Goal: Transaction & Acquisition: Book appointment/travel/reservation

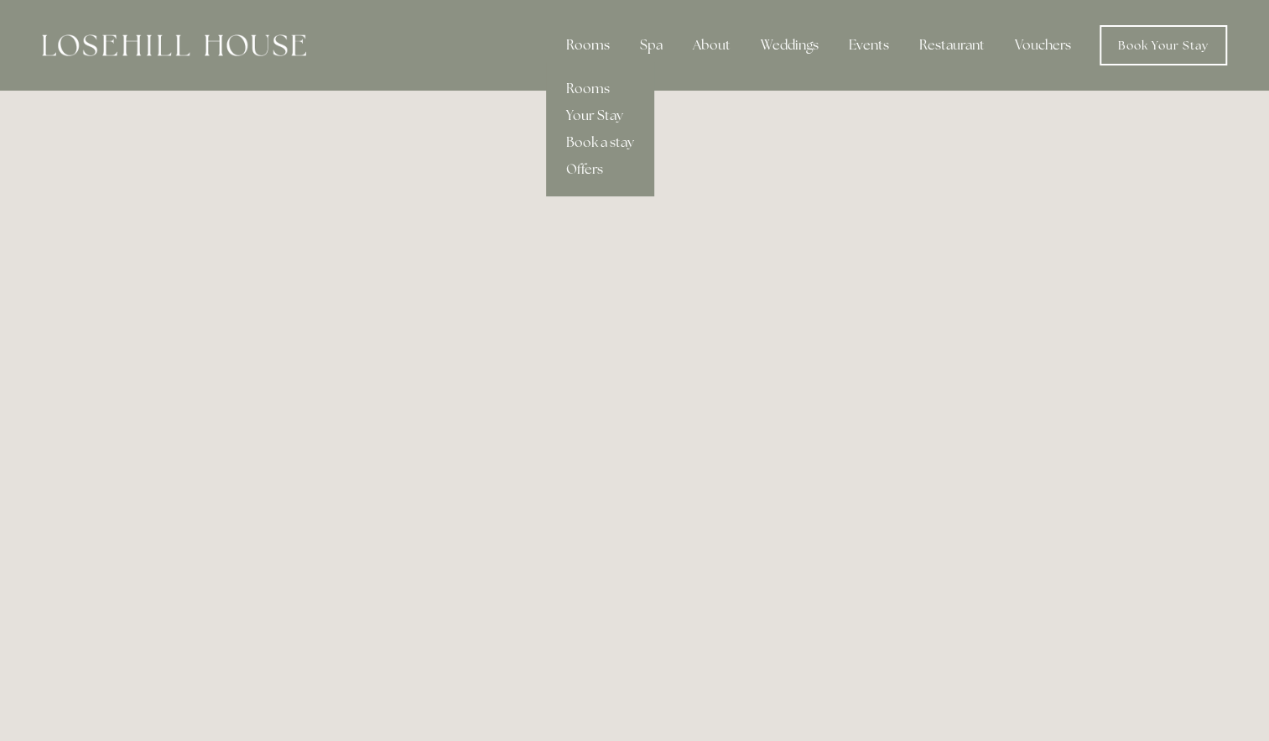
click at [591, 42] on div "Rooms" at bounding box center [588, 46] width 70 height 34
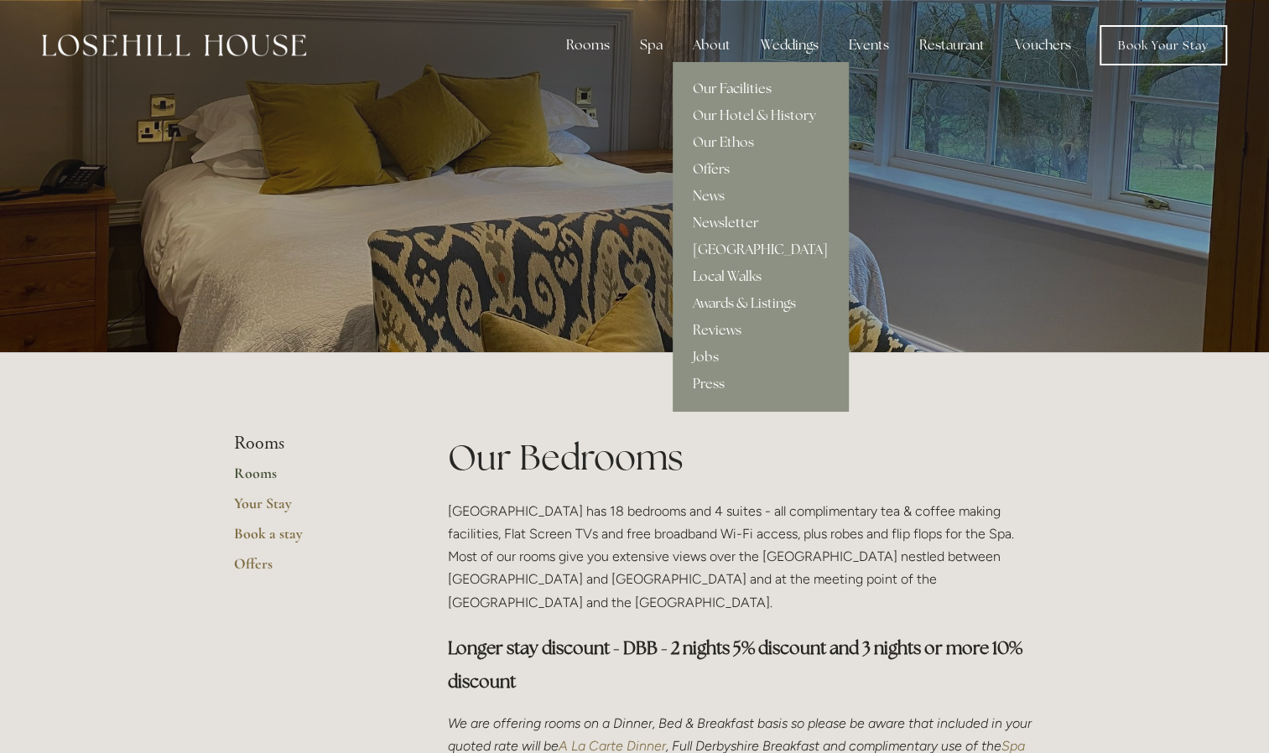
click at [732, 81] on link "Our Facilities" at bounding box center [760, 88] width 175 height 27
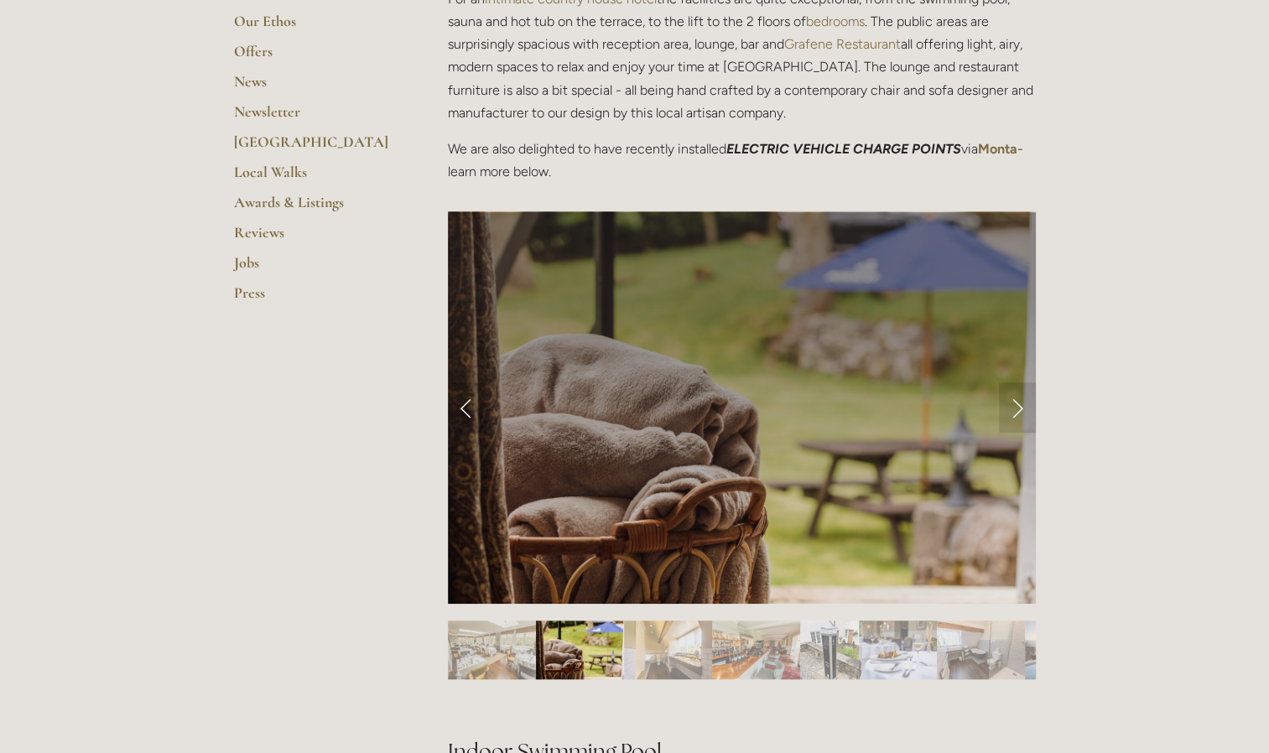
scroll to position [587, 0]
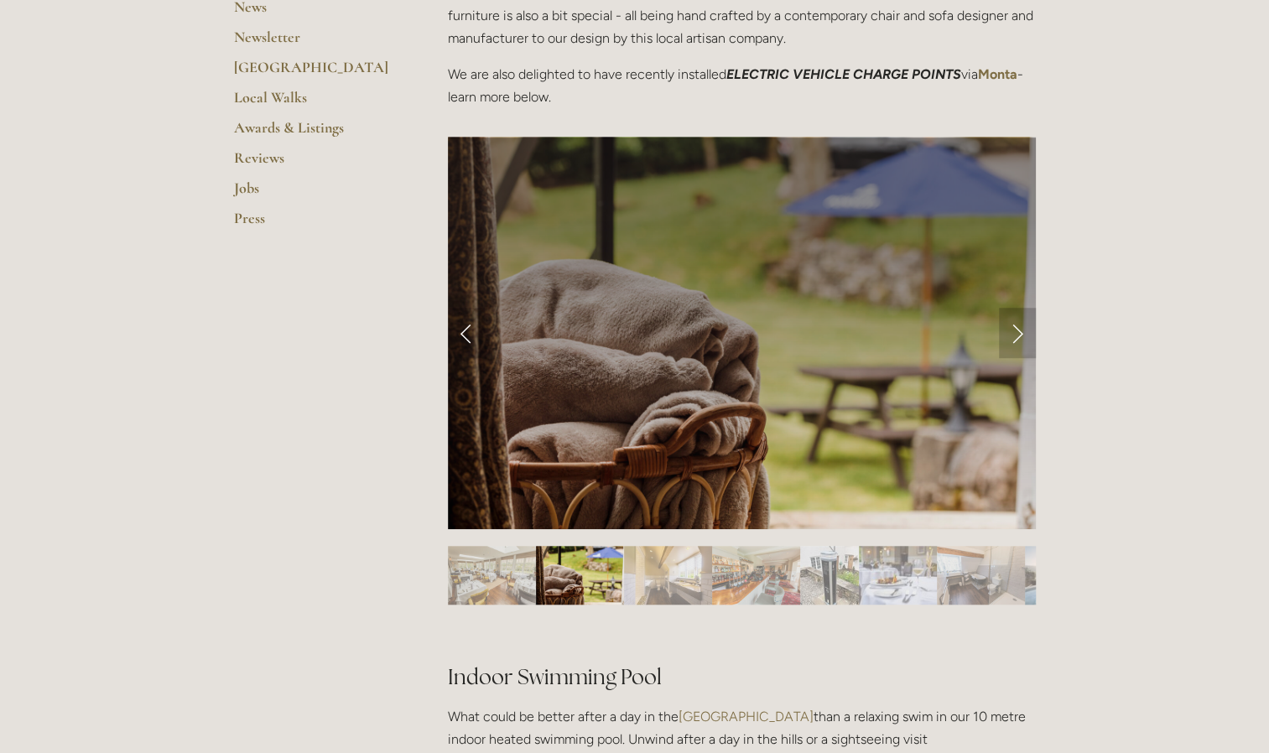
click at [1023, 337] on link "Next Slide" at bounding box center [1017, 333] width 37 height 50
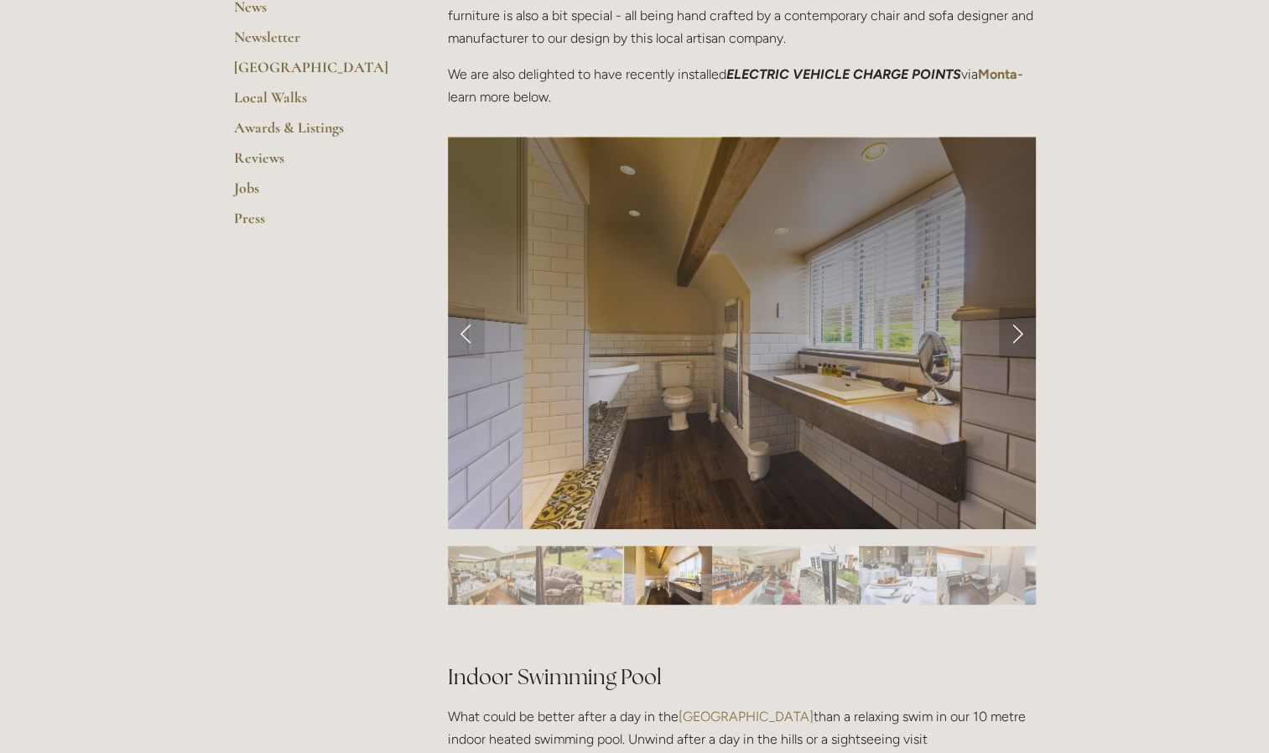
click at [1022, 337] on link "Next Slide" at bounding box center [1017, 333] width 37 height 50
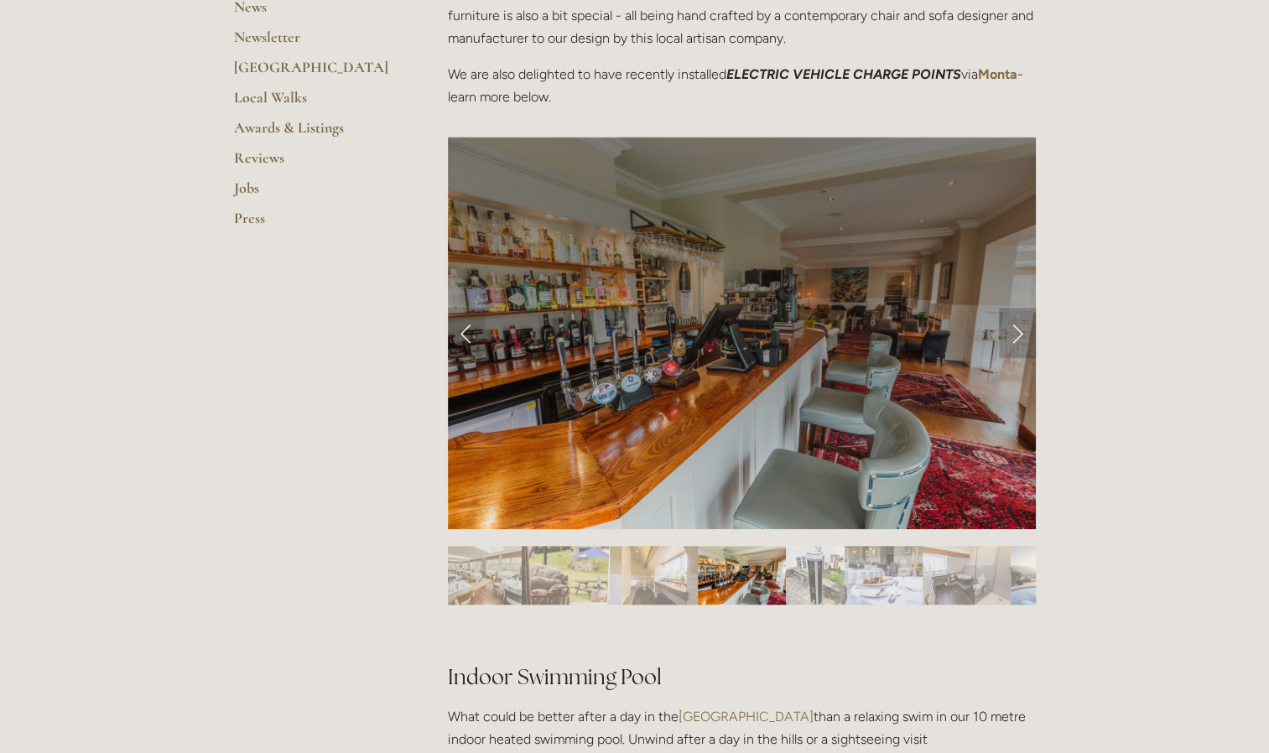
click at [1022, 337] on link "Next Slide" at bounding box center [1017, 333] width 37 height 50
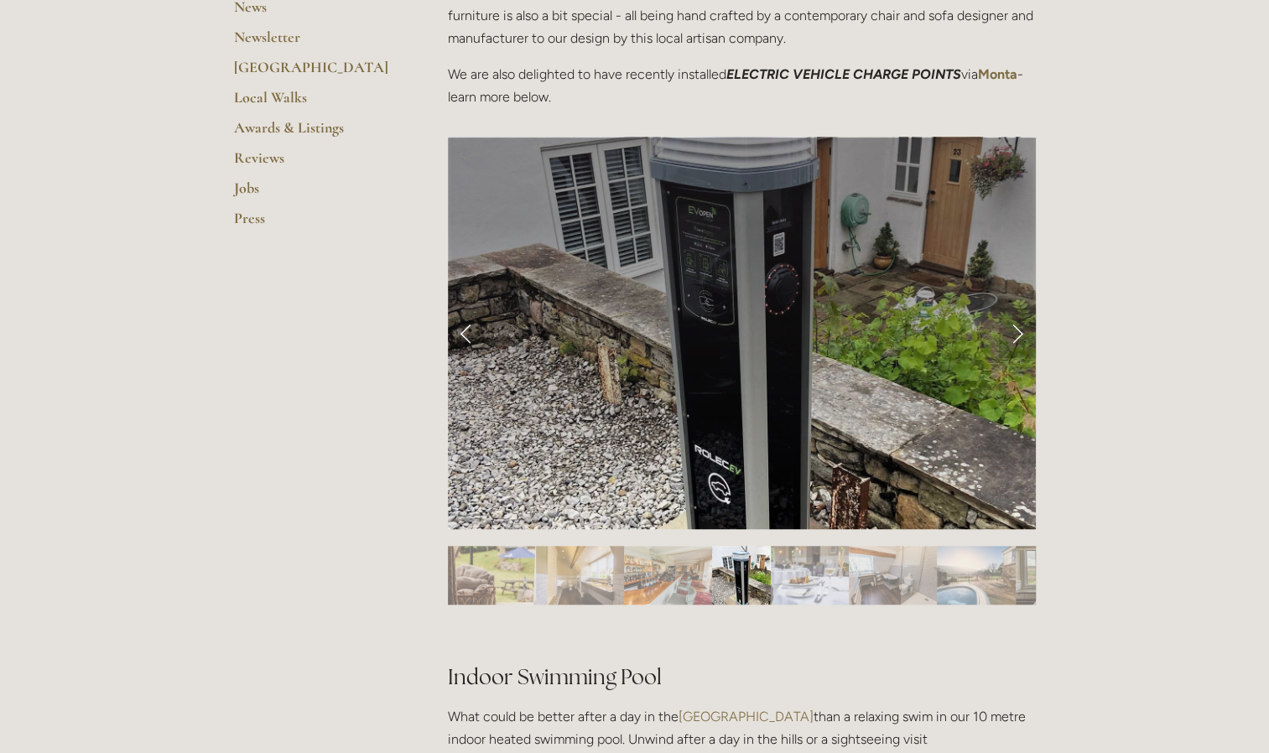
click at [1022, 337] on link "Next Slide" at bounding box center [1017, 333] width 37 height 50
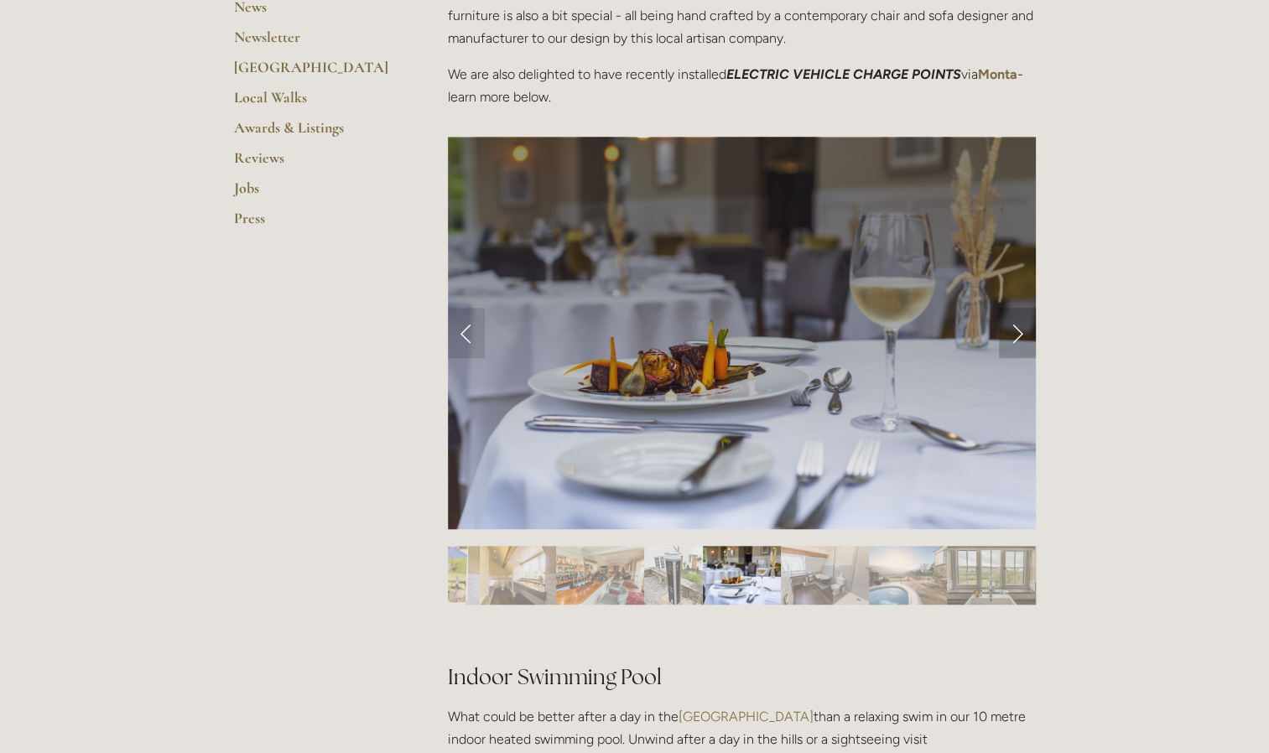
click at [1021, 337] on link "Next Slide" at bounding box center [1017, 333] width 37 height 50
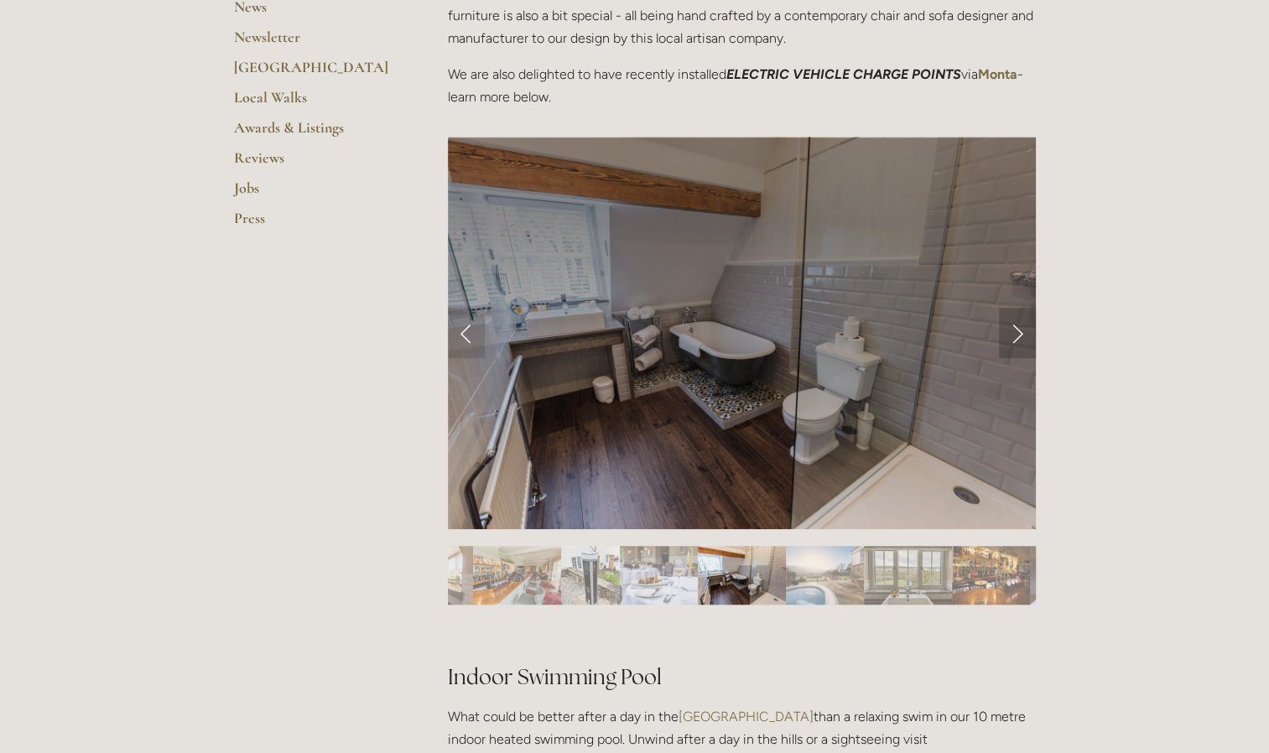
click at [1021, 337] on link "Next Slide" at bounding box center [1017, 333] width 37 height 50
click at [1013, 336] on link "Next Slide" at bounding box center [1017, 333] width 37 height 50
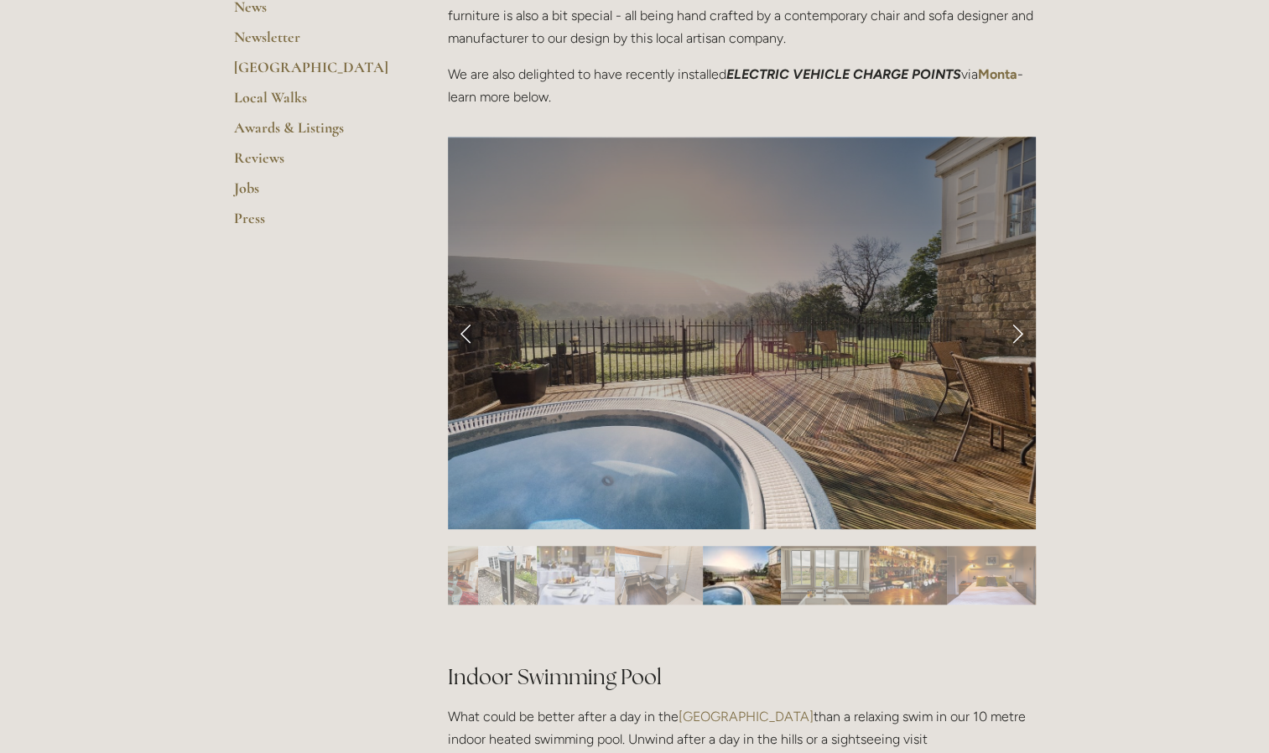
click at [1012, 336] on link "Next Slide" at bounding box center [1017, 333] width 37 height 50
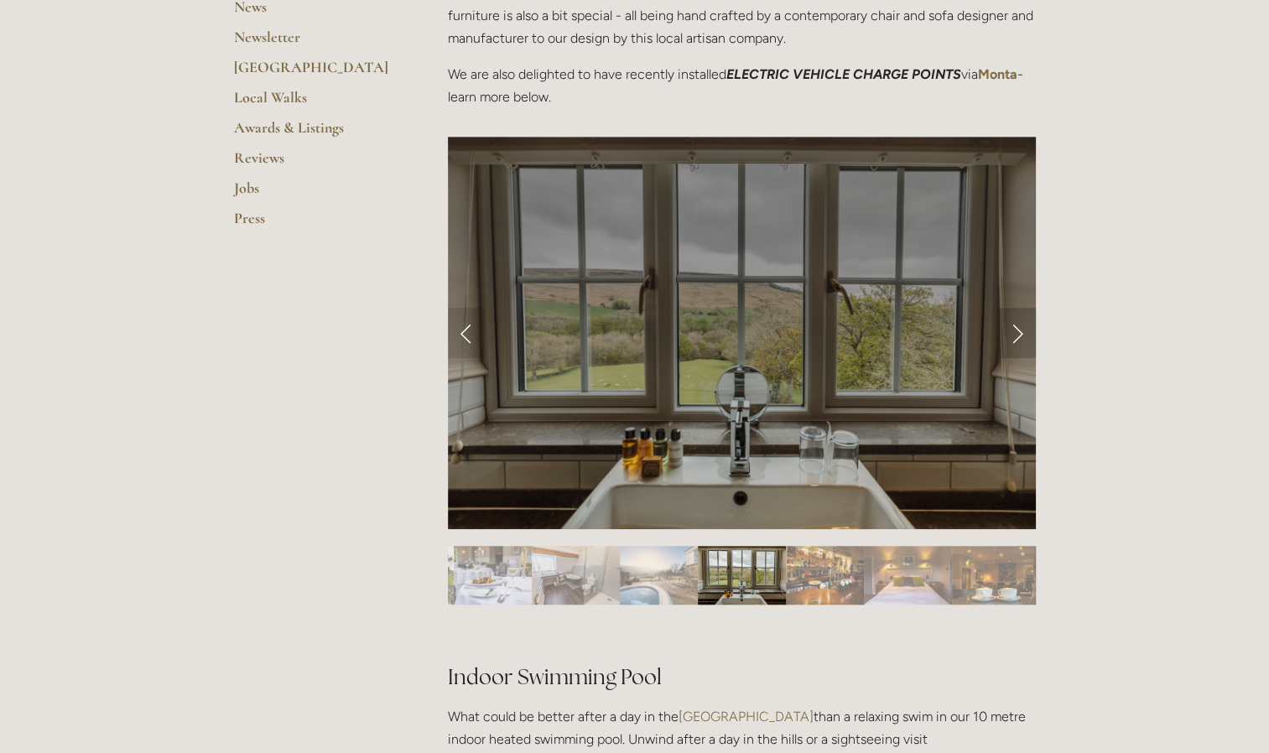
click at [1012, 336] on link "Next Slide" at bounding box center [1017, 333] width 37 height 50
click at [1012, 331] on link "Next Slide" at bounding box center [1017, 333] width 37 height 50
click at [1010, 332] on link "Next Slide" at bounding box center [1017, 333] width 37 height 50
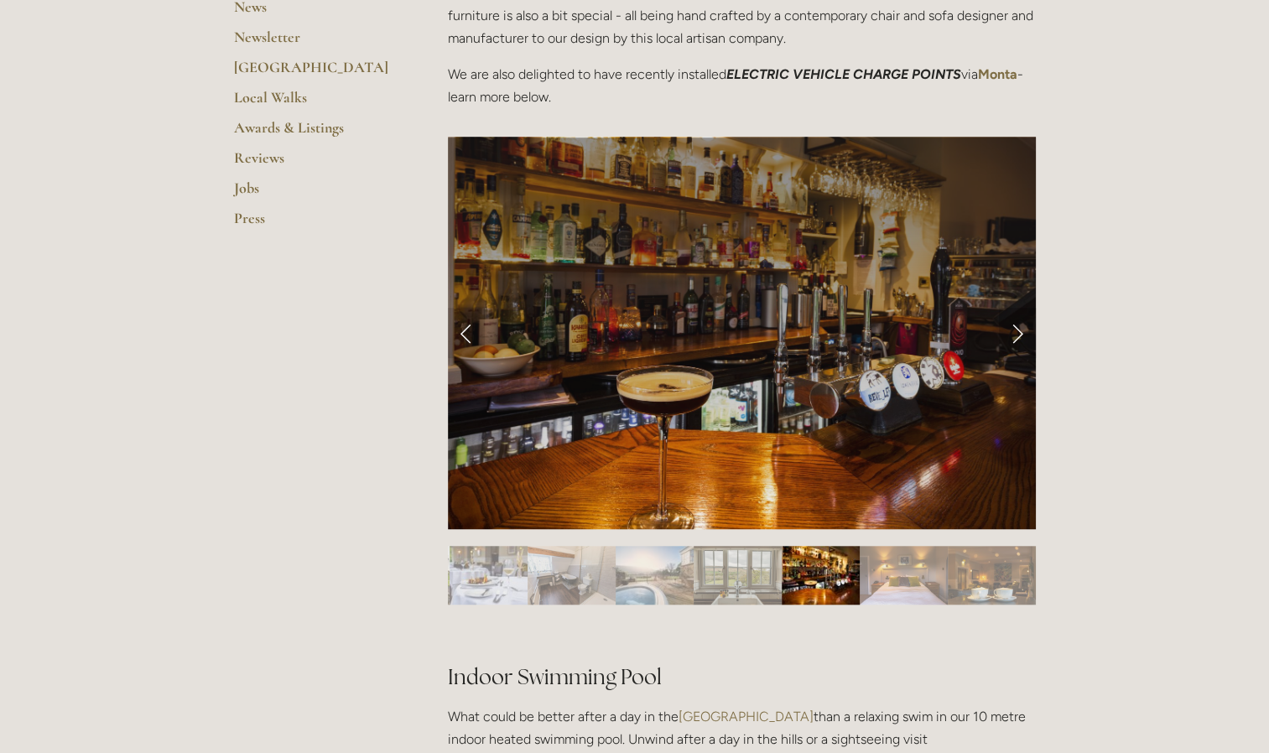
click at [1010, 332] on link "Next Slide" at bounding box center [1017, 333] width 37 height 50
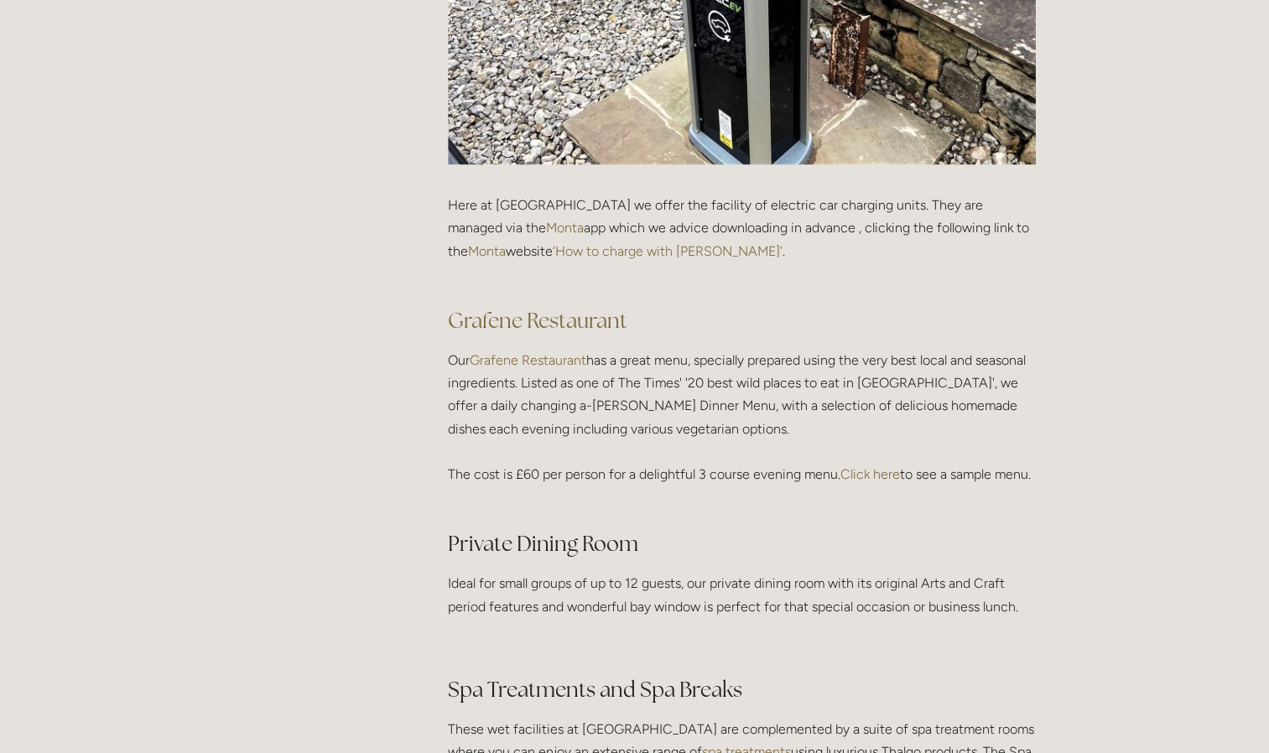
scroll to position [2265, 0]
click at [563, 353] on link "Grafene Restaurant" at bounding box center [528, 359] width 117 height 16
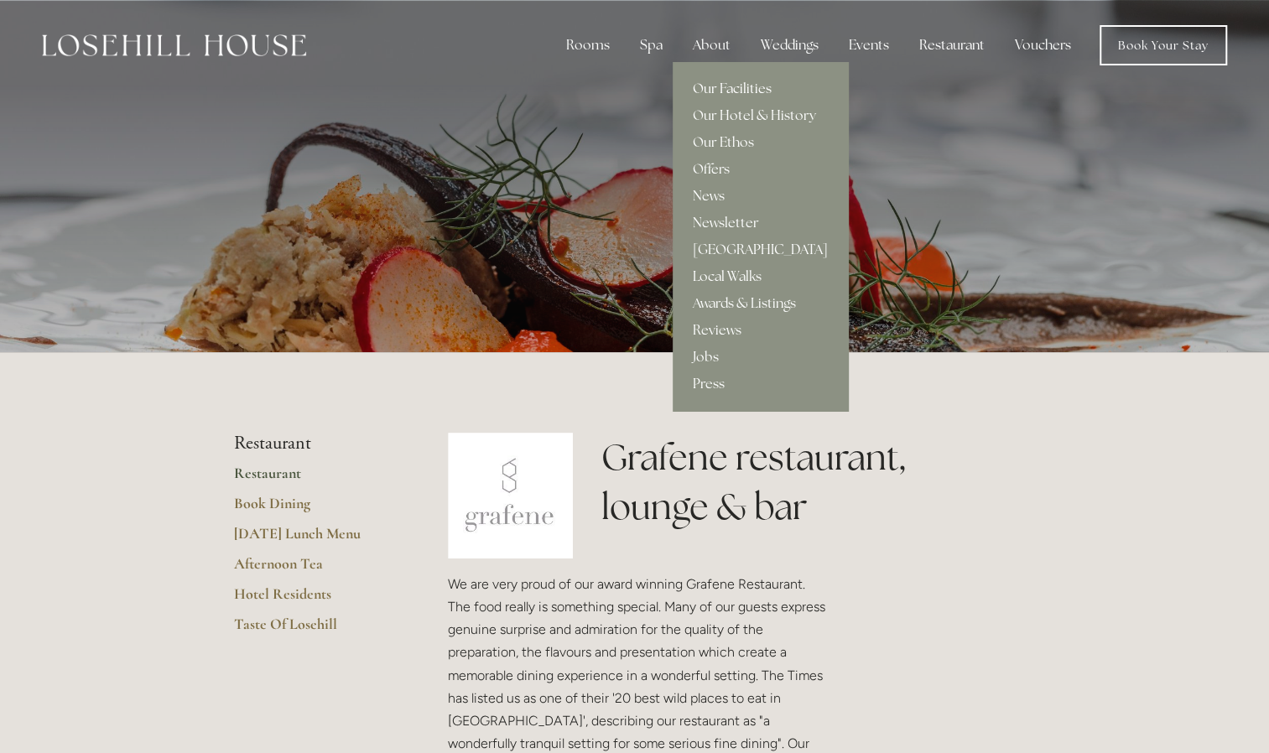
click at [752, 93] on link "Our Facilities" at bounding box center [760, 88] width 175 height 27
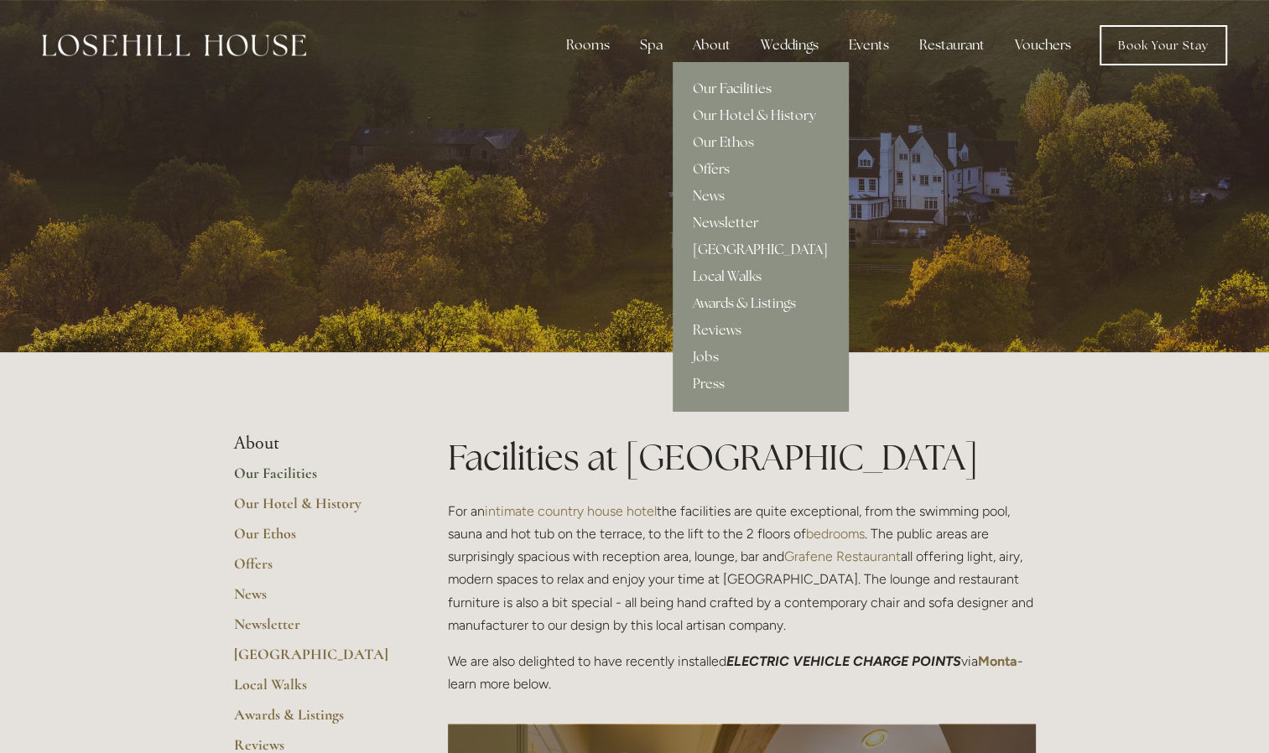
click at [730, 252] on link "[GEOGRAPHIC_DATA]" at bounding box center [760, 250] width 175 height 27
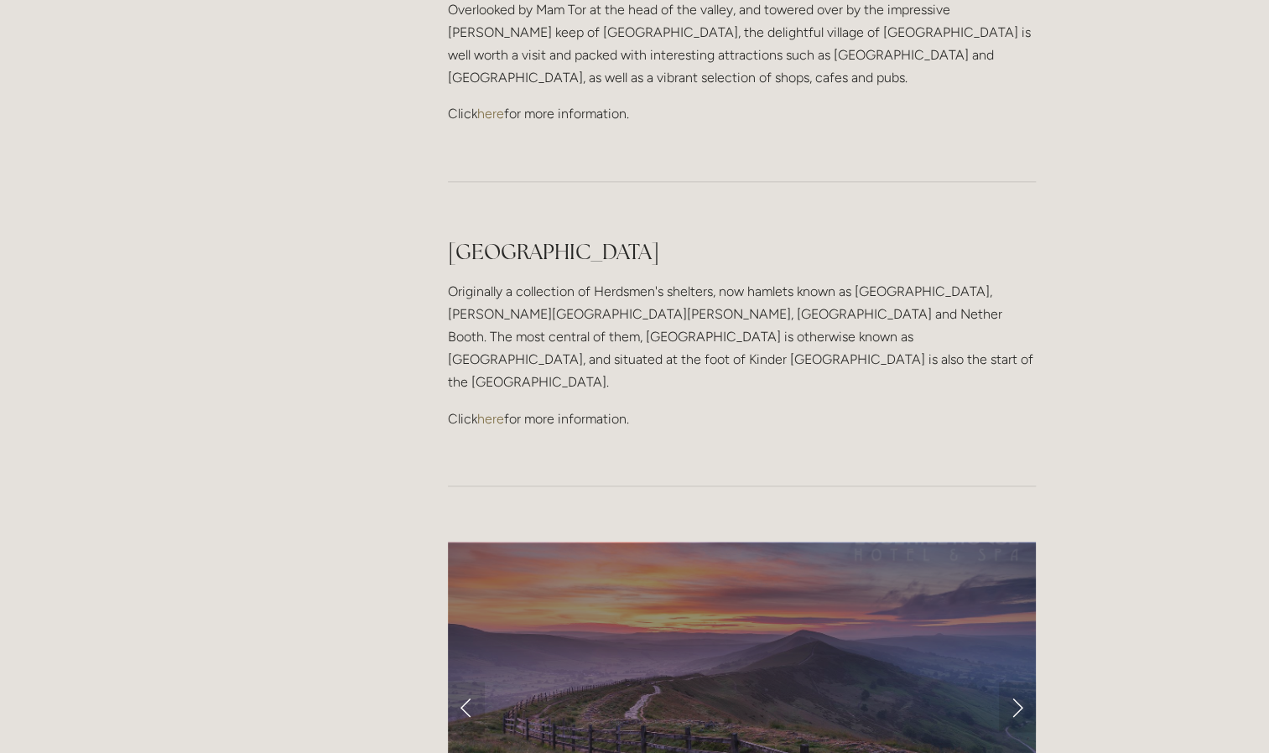
scroll to position [1342, 0]
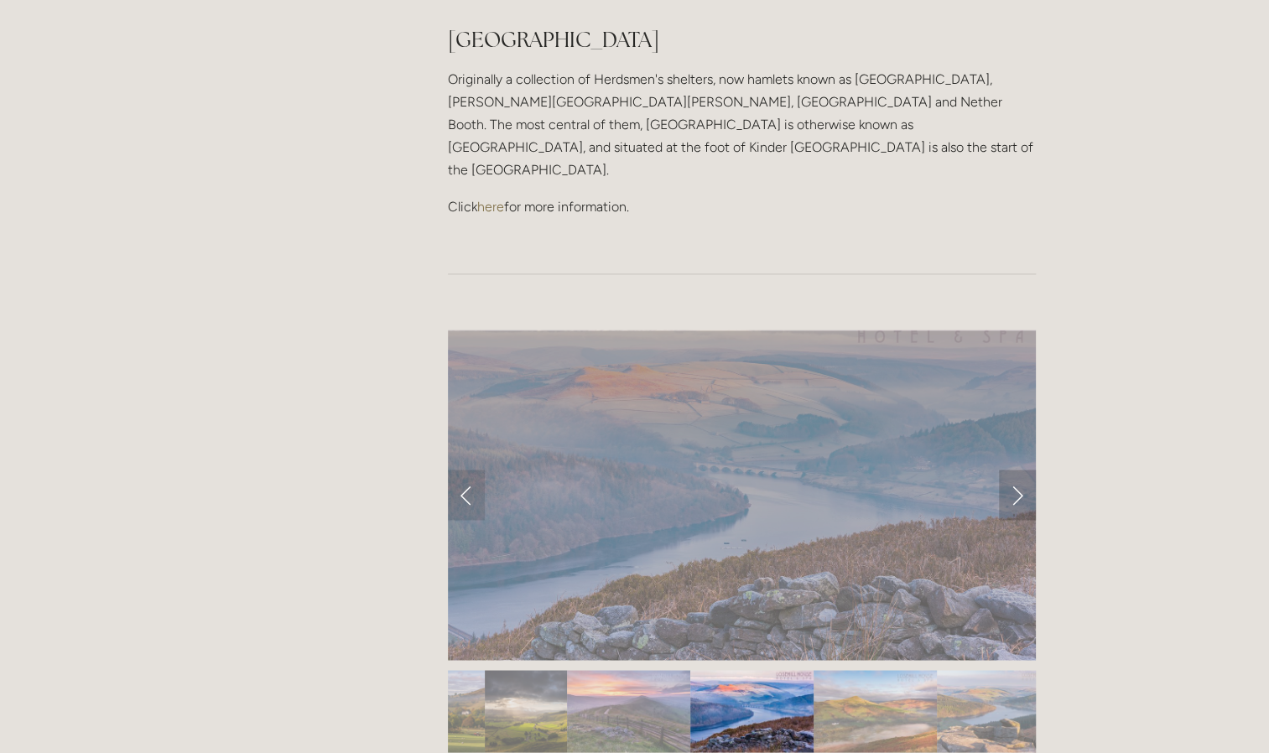
click at [1021, 470] on link "Next Slide" at bounding box center [1017, 495] width 37 height 50
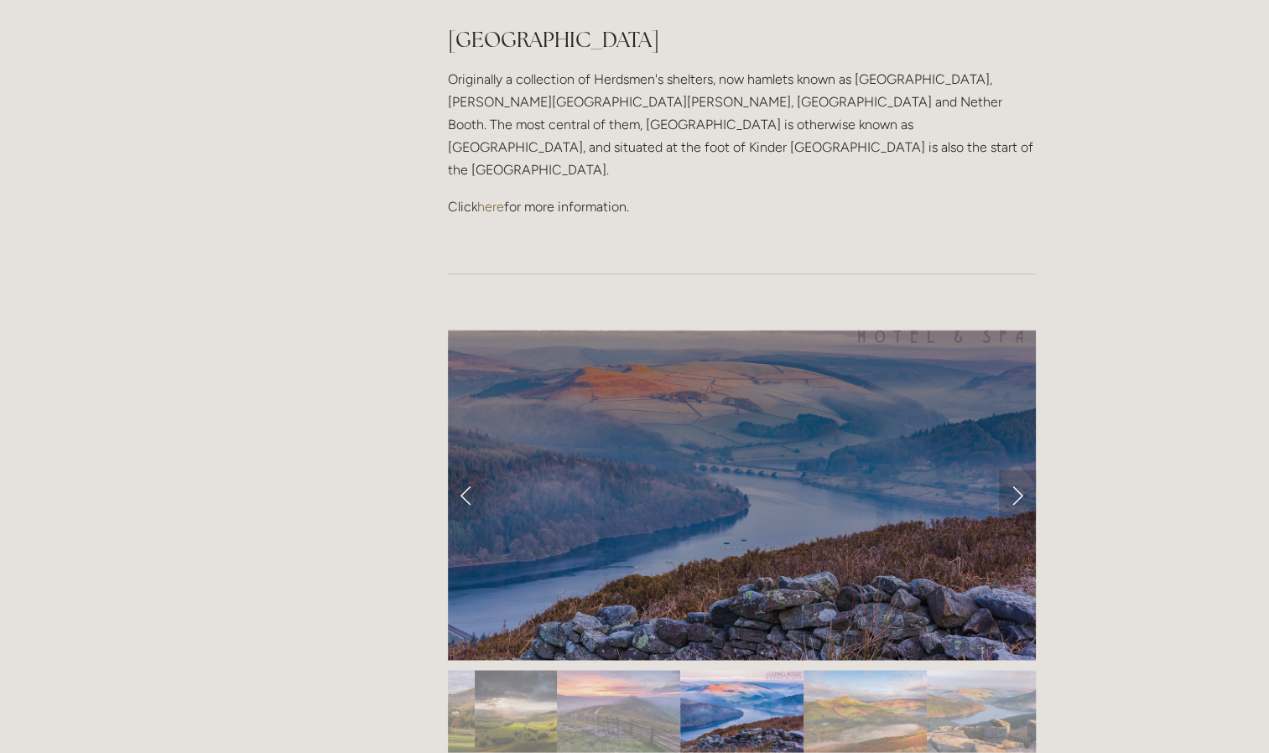
click at [1023, 470] on link "Next Slide" at bounding box center [1017, 495] width 37 height 50
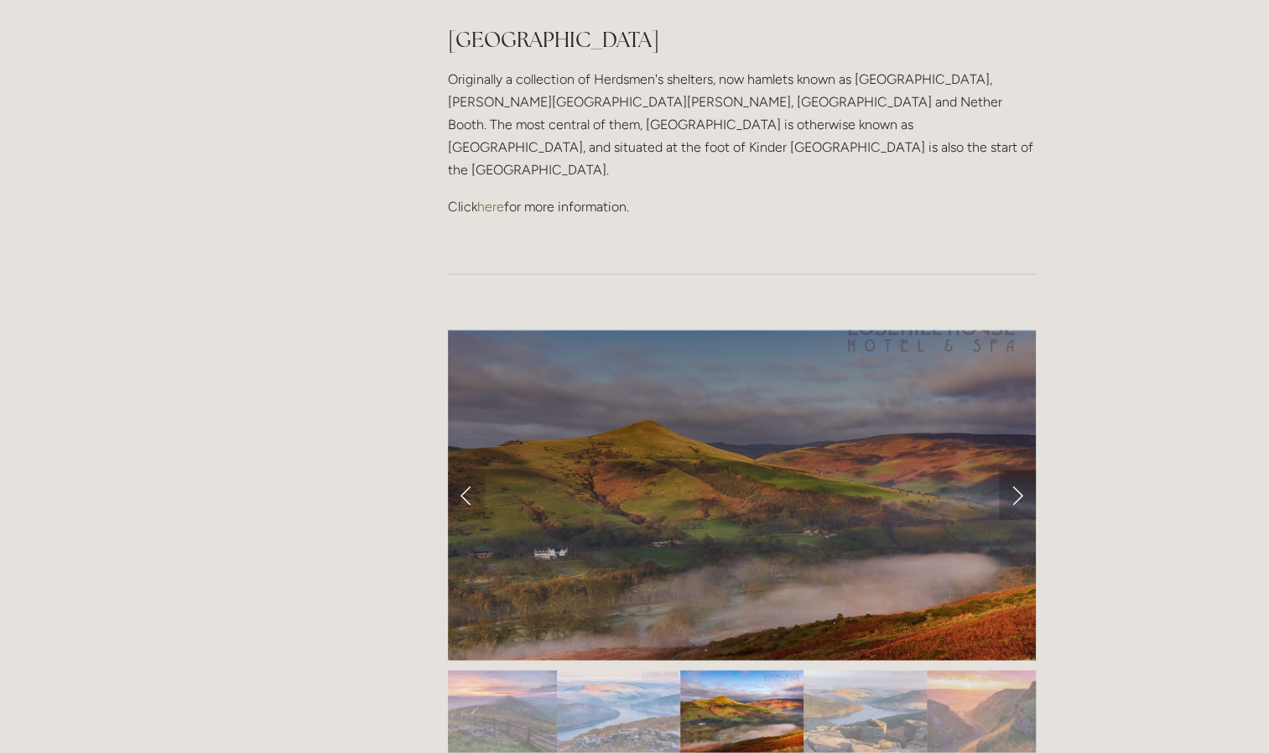
click at [1023, 470] on link "Next Slide" at bounding box center [1017, 495] width 37 height 50
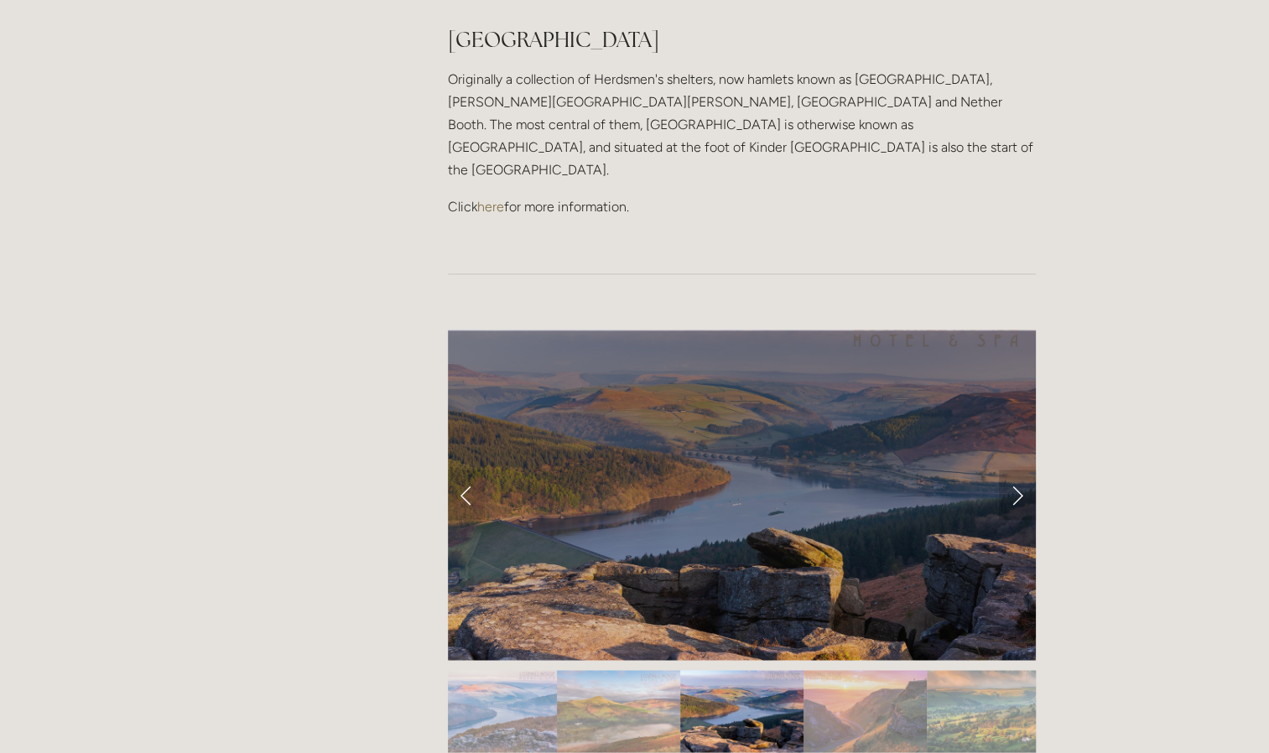
click at [1023, 470] on link "Next Slide" at bounding box center [1017, 495] width 37 height 50
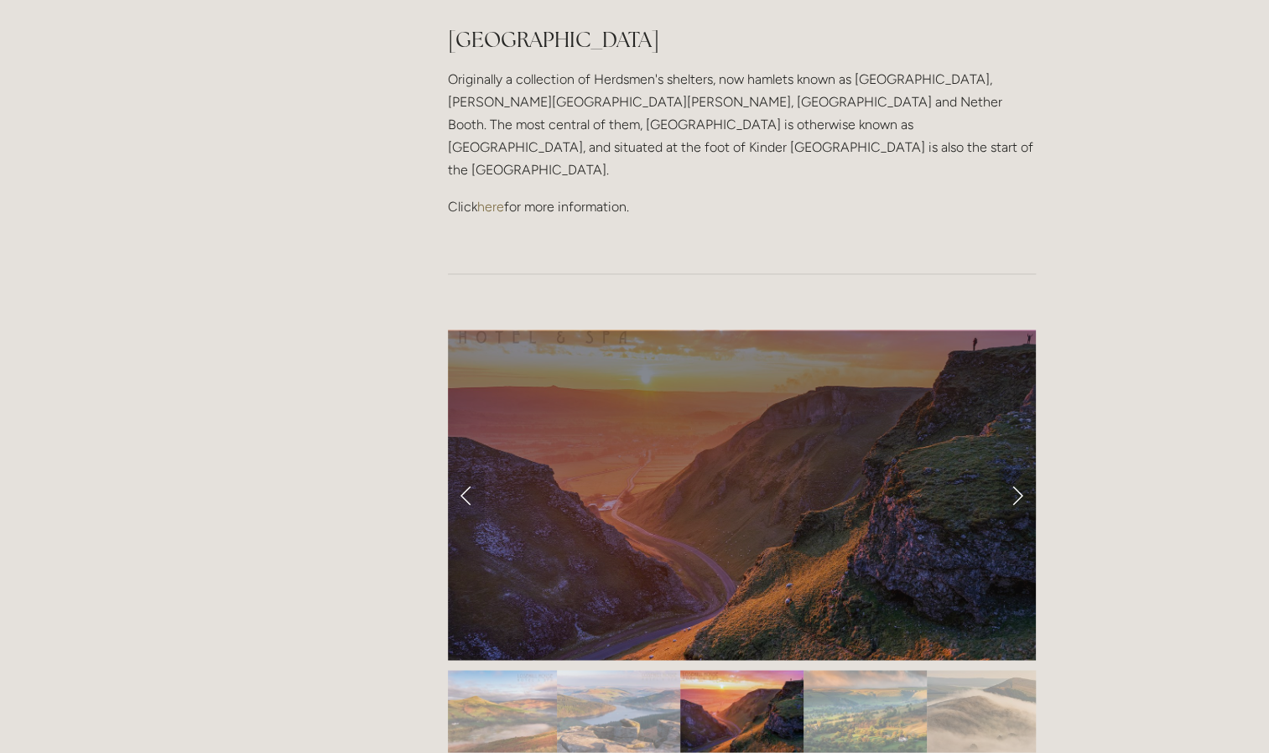
click at [1023, 470] on link "Next Slide" at bounding box center [1017, 495] width 37 height 50
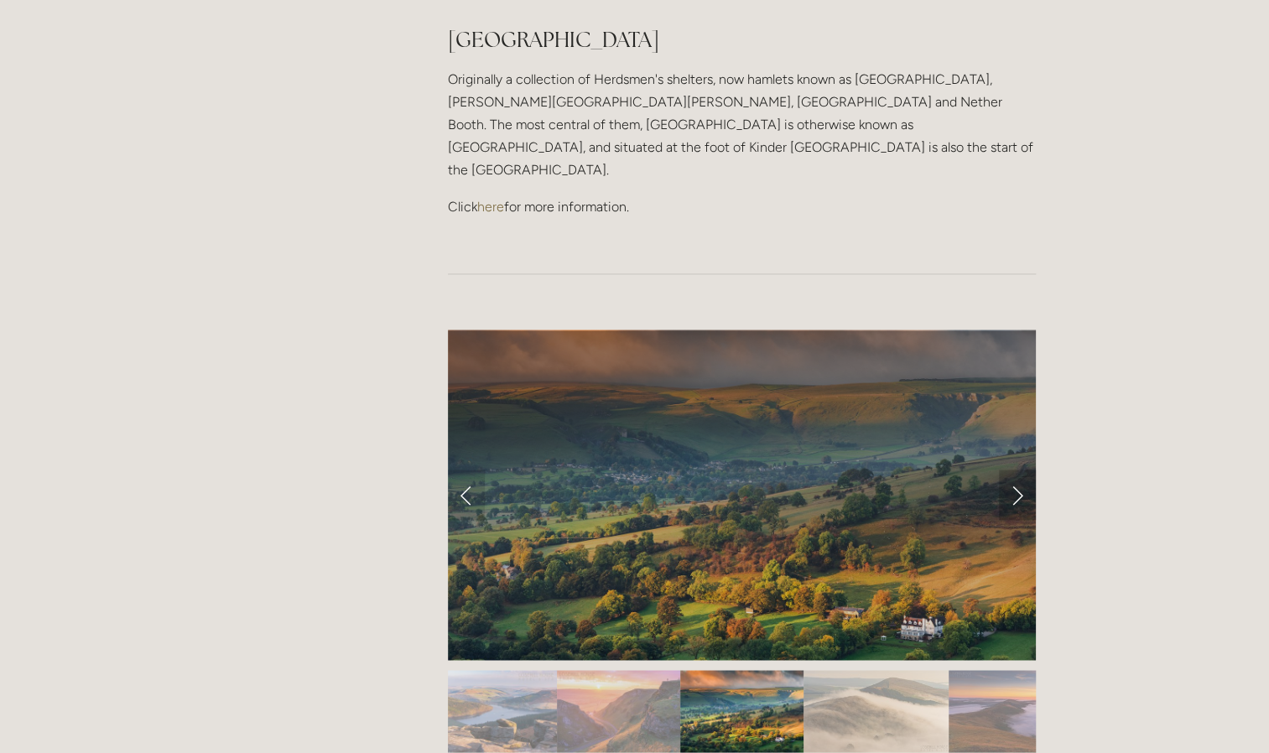
click at [1023, 470] on link "Next Slide" at bounding box center [1017, 495] width 37 height 50
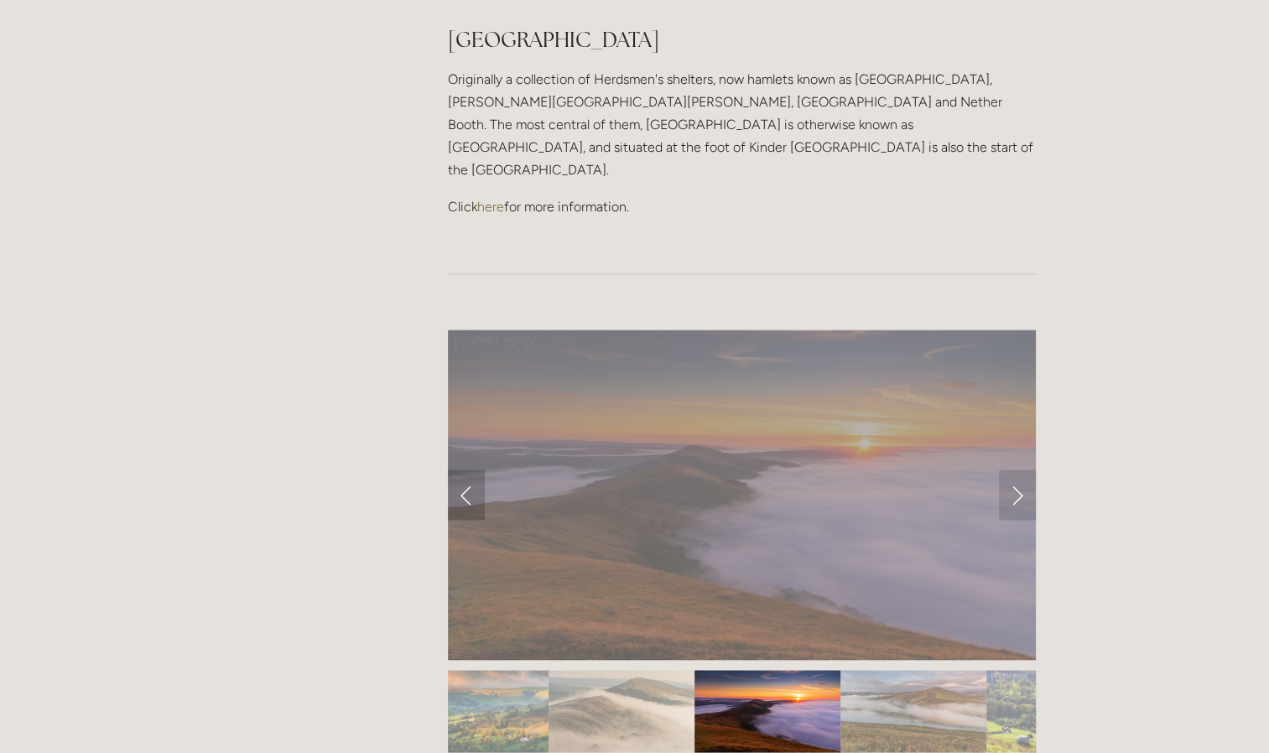
click at [469, 470] on link "Previous Slide" at bounding box center [466, 495] width 37 height 50
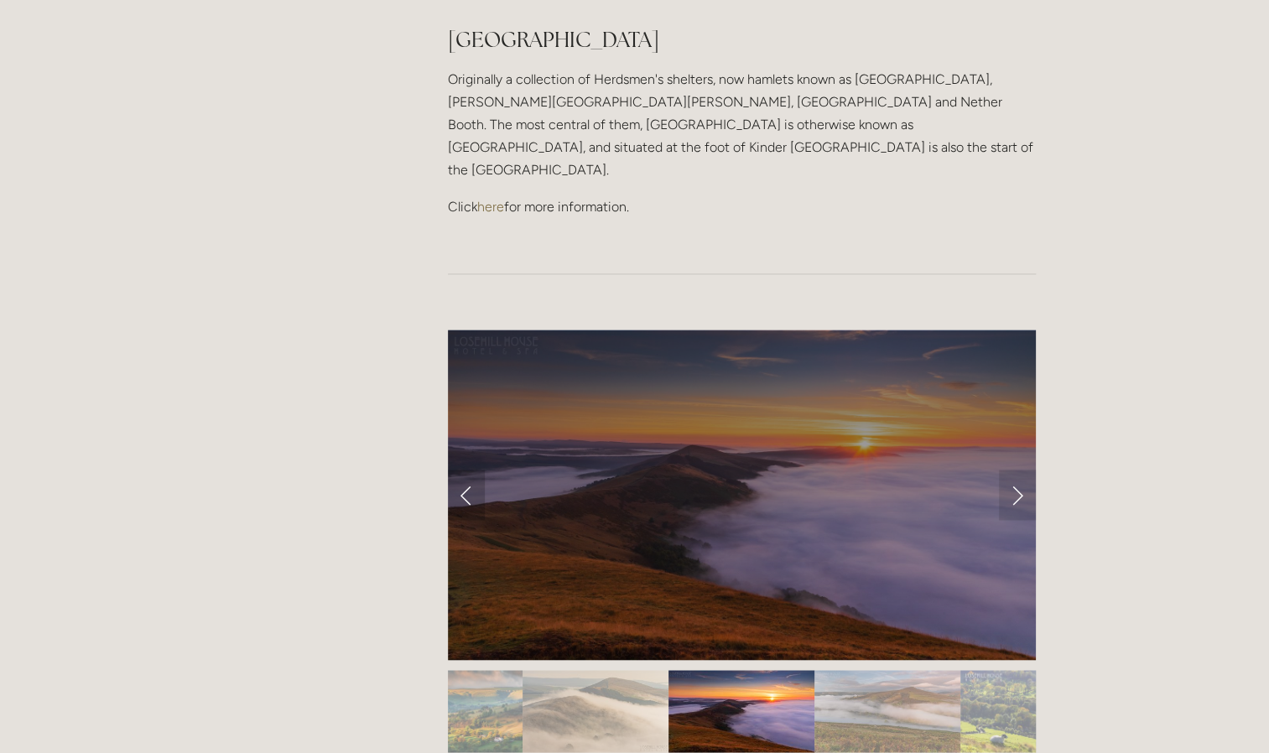
click at [463, 470] on link "Previous Slide" at bounding box center [466, 495] width 37 height 50
click at [465, 470] on link "Previous Slide" at bounding box center [466, 495] width 37 height 50
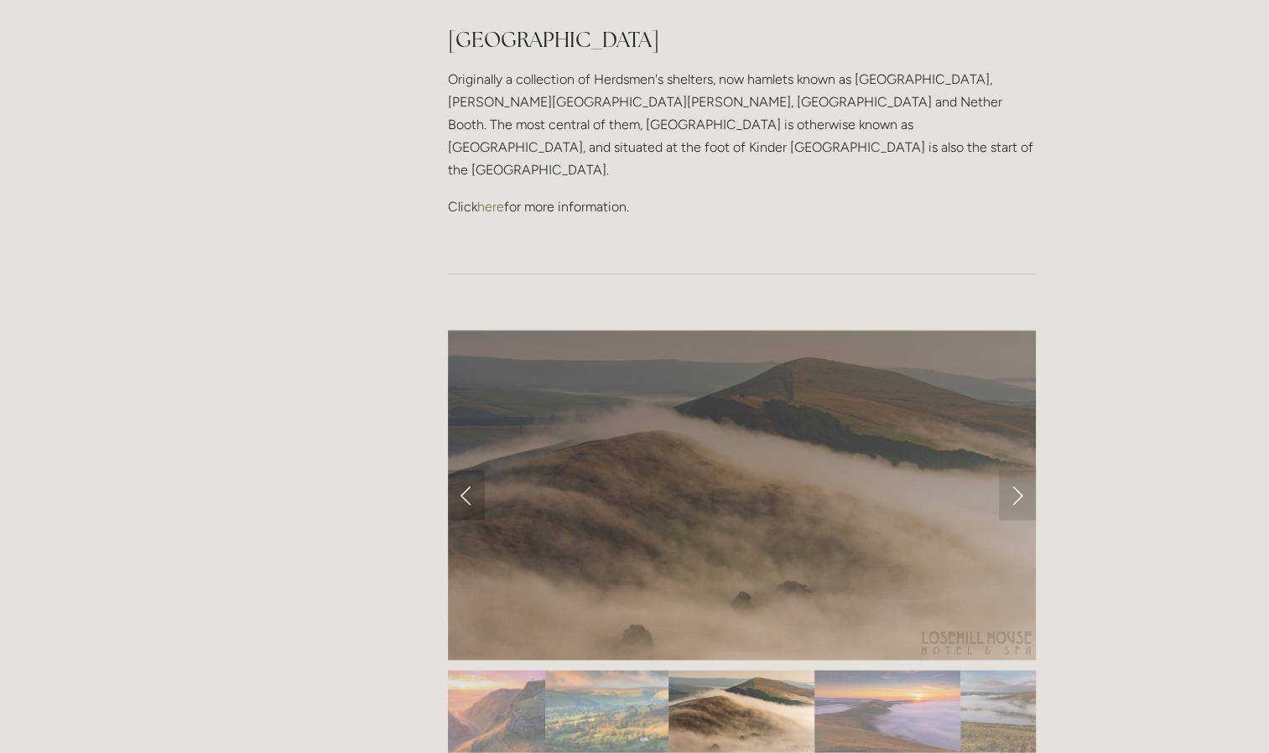
click at [465, 470] on link "Previous Slide" at bounding box center [466, 495] width 37 height 50
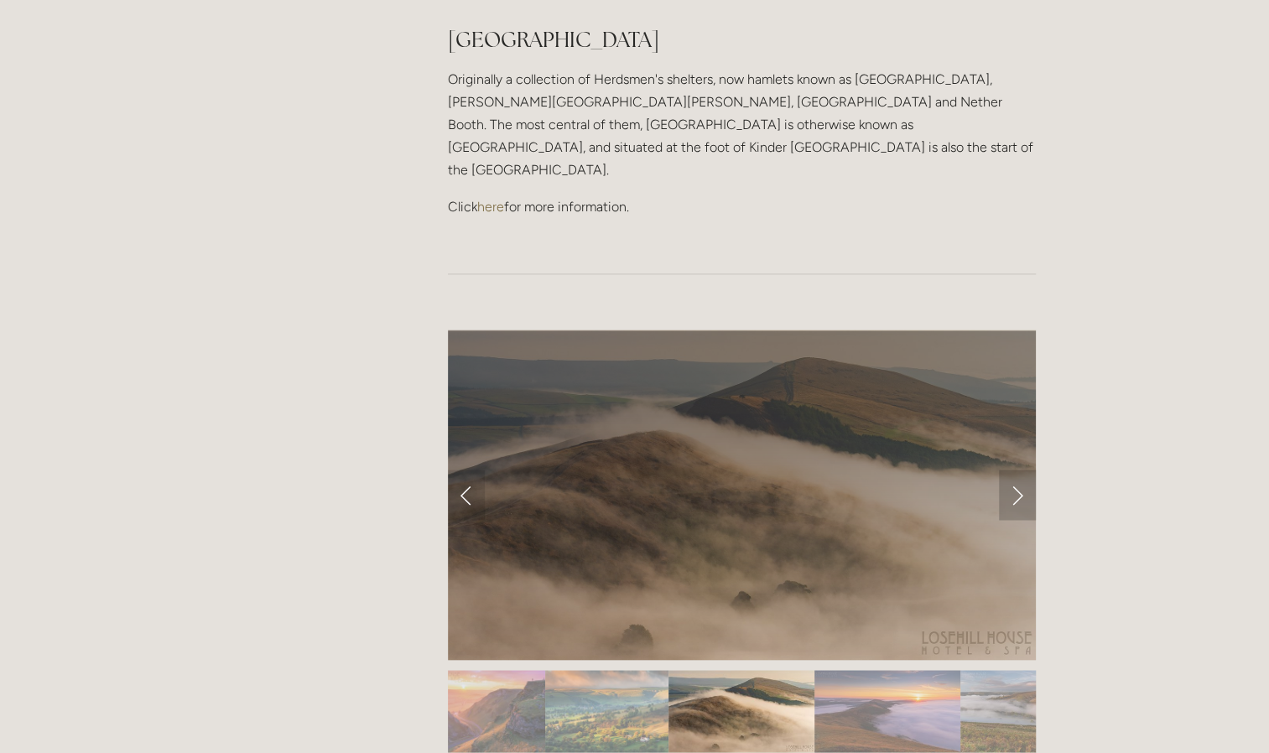
click at [1018, 470] on link "Next Slide" at bounding box center [1017, 495] width 37 height 50
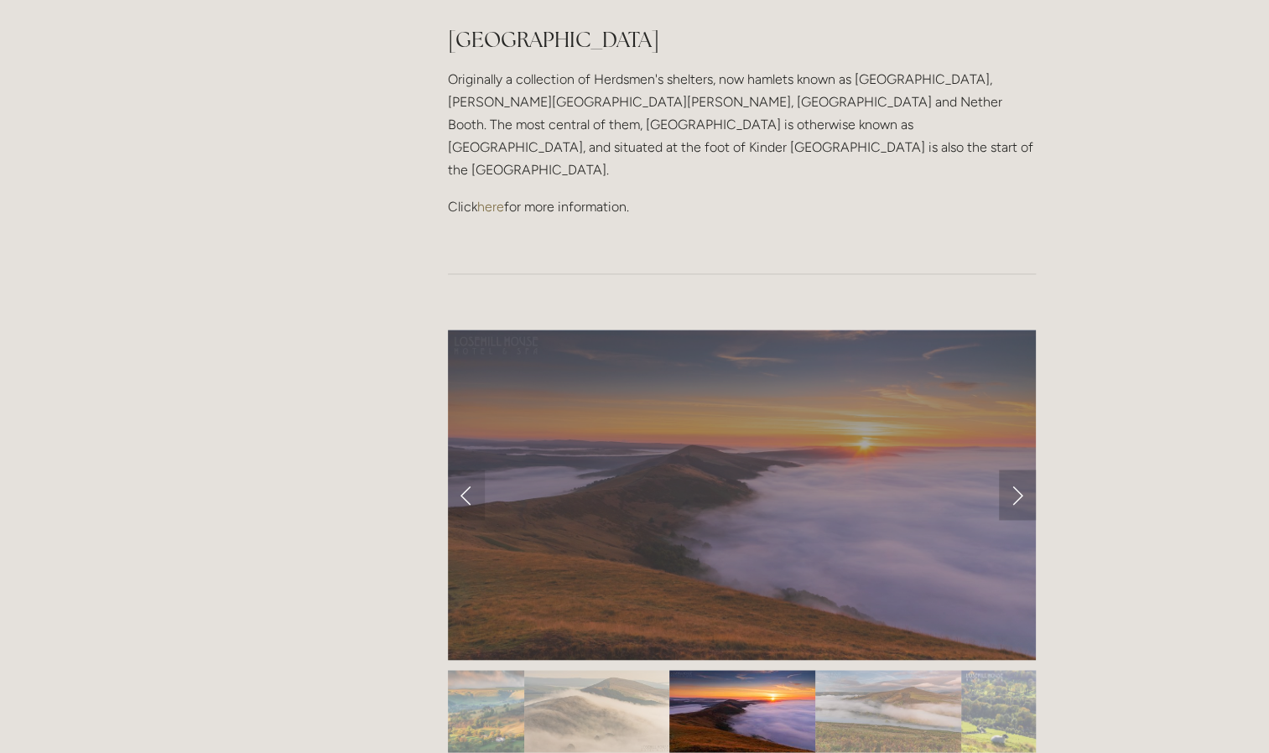
click at [1018, 470] on link "Next Slide" at bounding box center [1017, 495] width 37 height 50
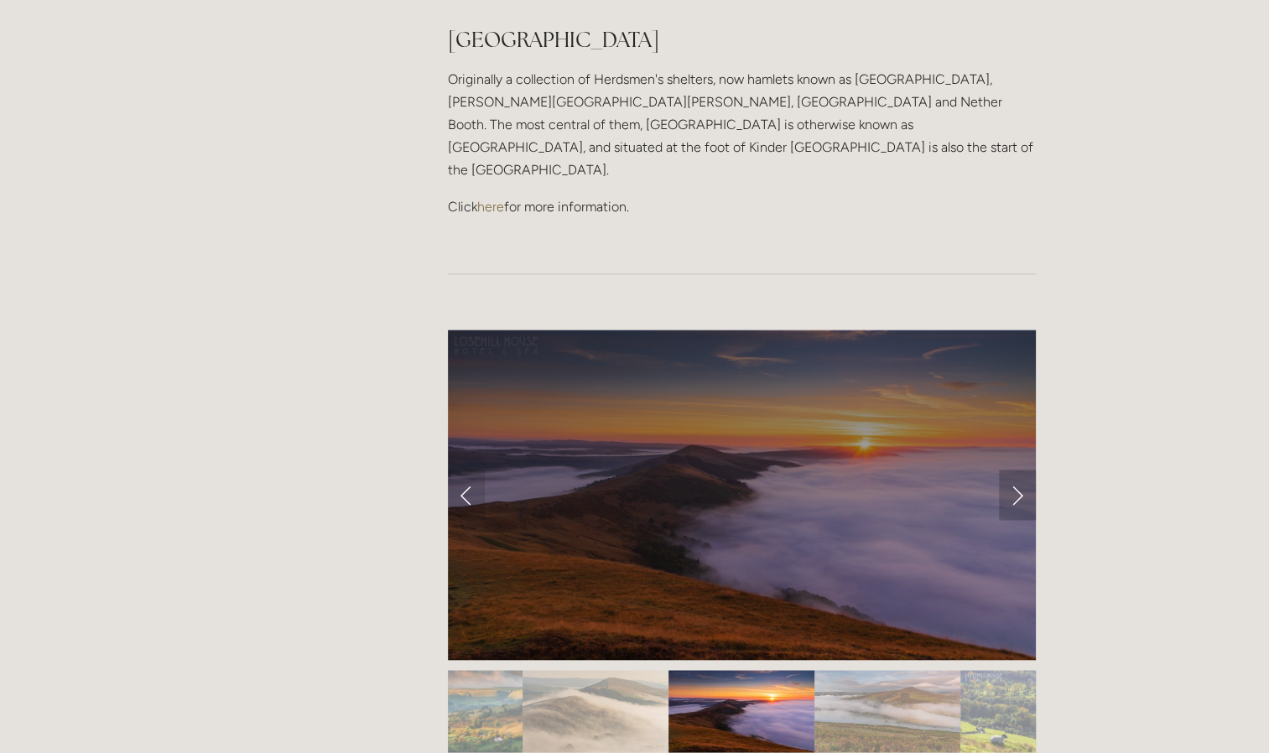
click at [1020, 470] on link "Next Slide" at bounding box center [1017, 495] width 37 height 50
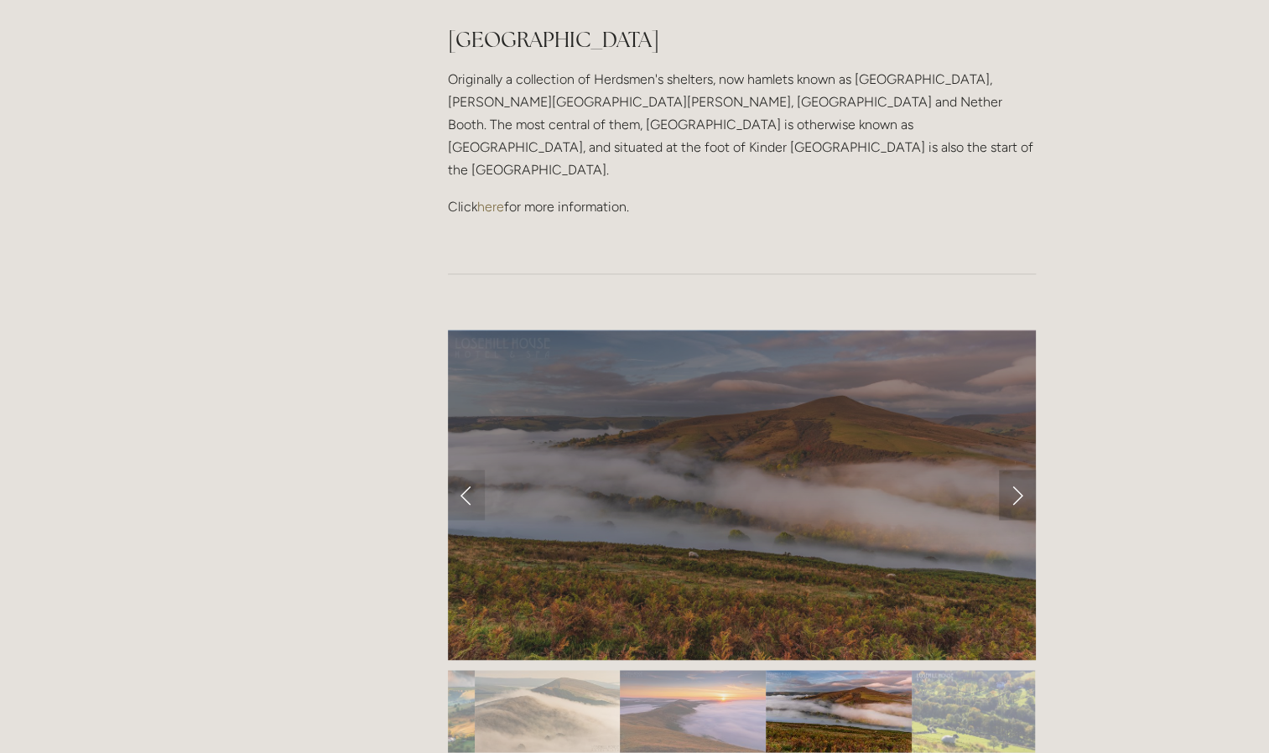
click at [1018, 470] on link "Next Slide" at bounding box center [1017, 495] width 37 height 50
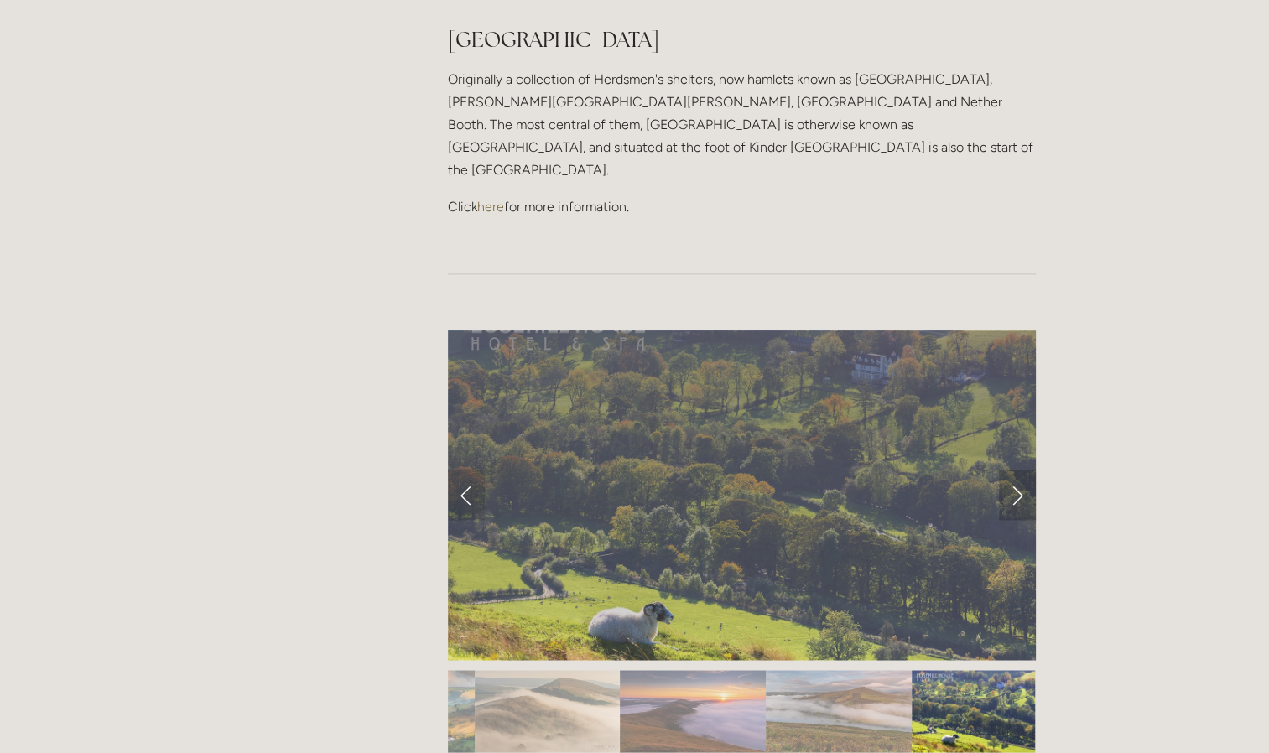
click at [1017, 470] on link "Next Slide" at bounding box center [1017, 495] width 37 height 50
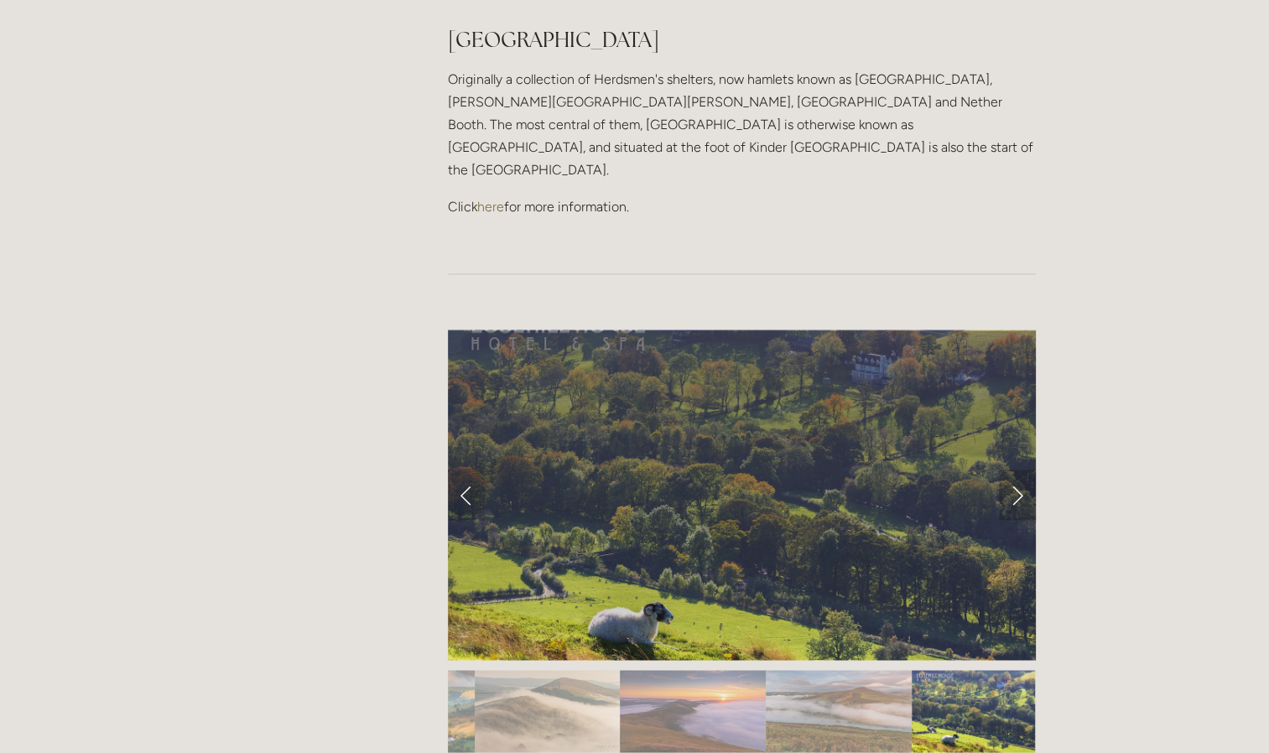
click at [1017, 470] on link "Next Slide" at bounding box center [1017, 495] width 37 height 50
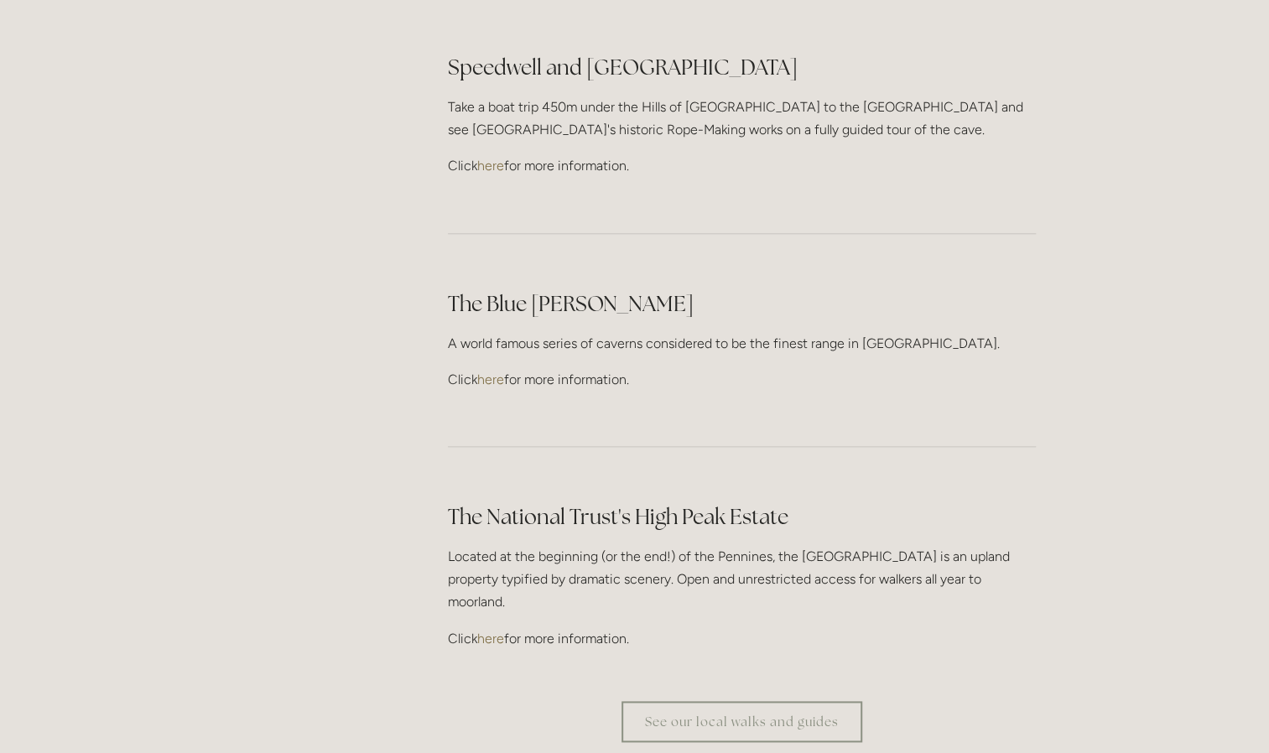
scroll to position [4698, 0]
click at [498, 629] on link "here" at bounding box center [490, 637] width 27 height 16
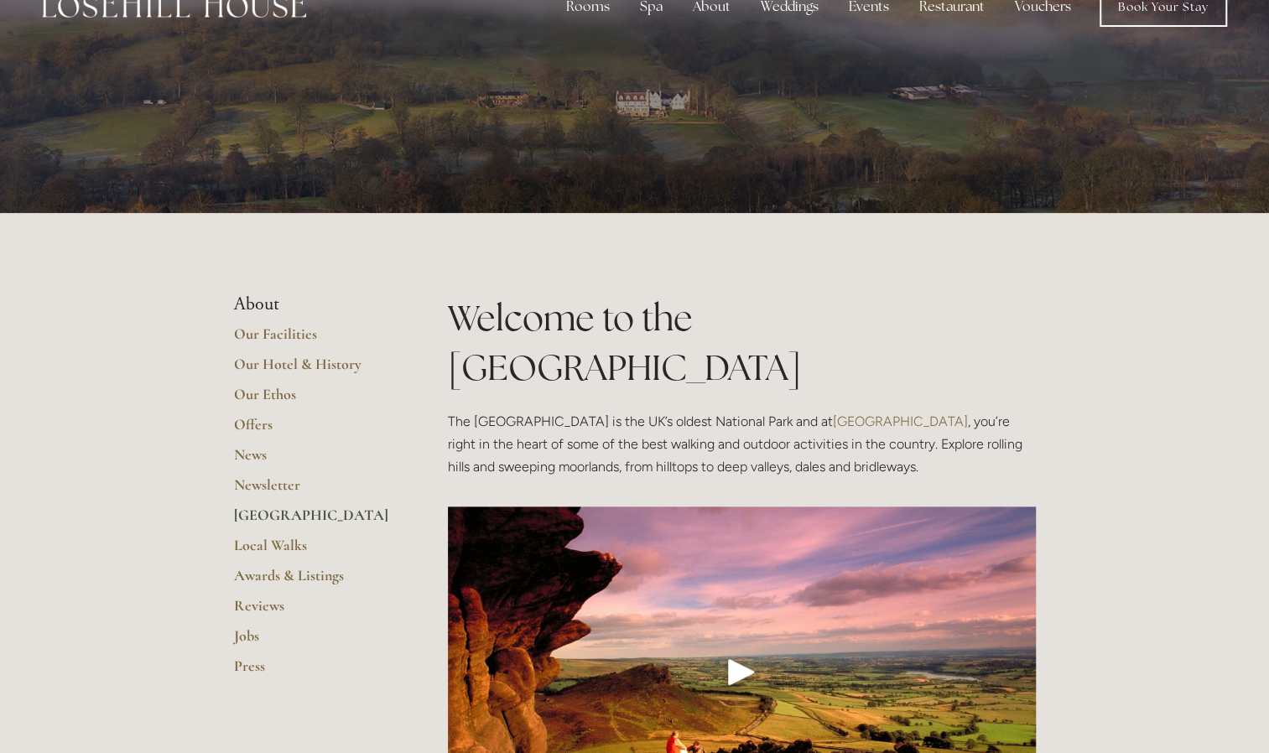
scroll to position [0, 0]
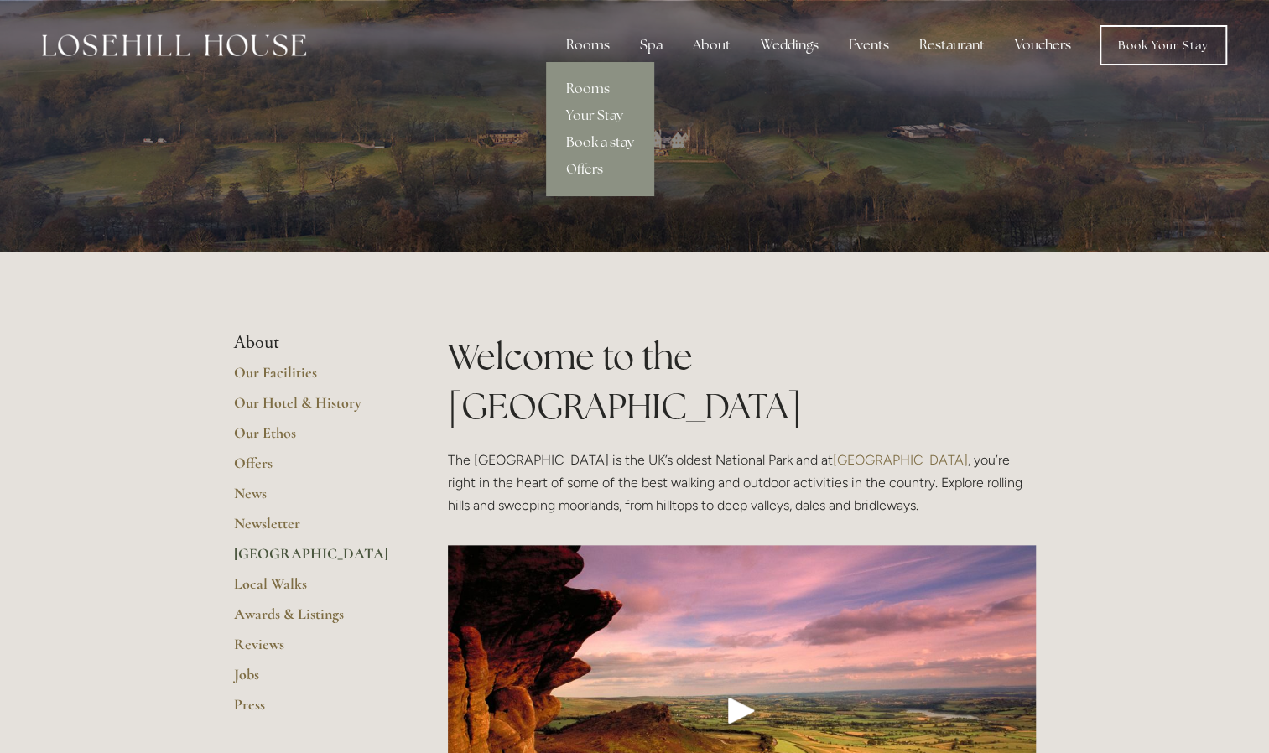
click at [598, 140] on link "Book a stay" at bounding box center [600, 142] width 108 height 27
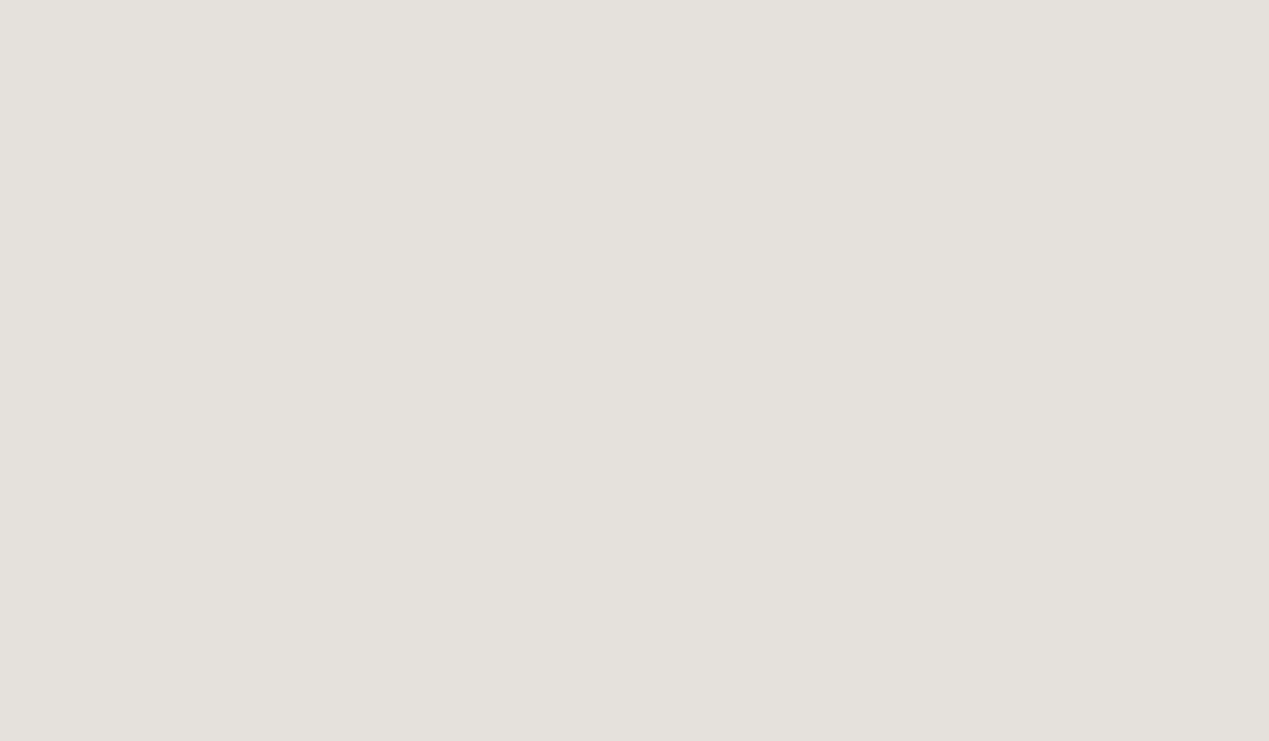
scroll to position [1655, 0]
click at [1143, 460] on html "Rooms Rooms Your Stay Book a stay Offers Spa Spa About" at bounding box center [634, 569] width 1269 height 4784
